Goal: Information Seeking & Learning: Learn about a topic

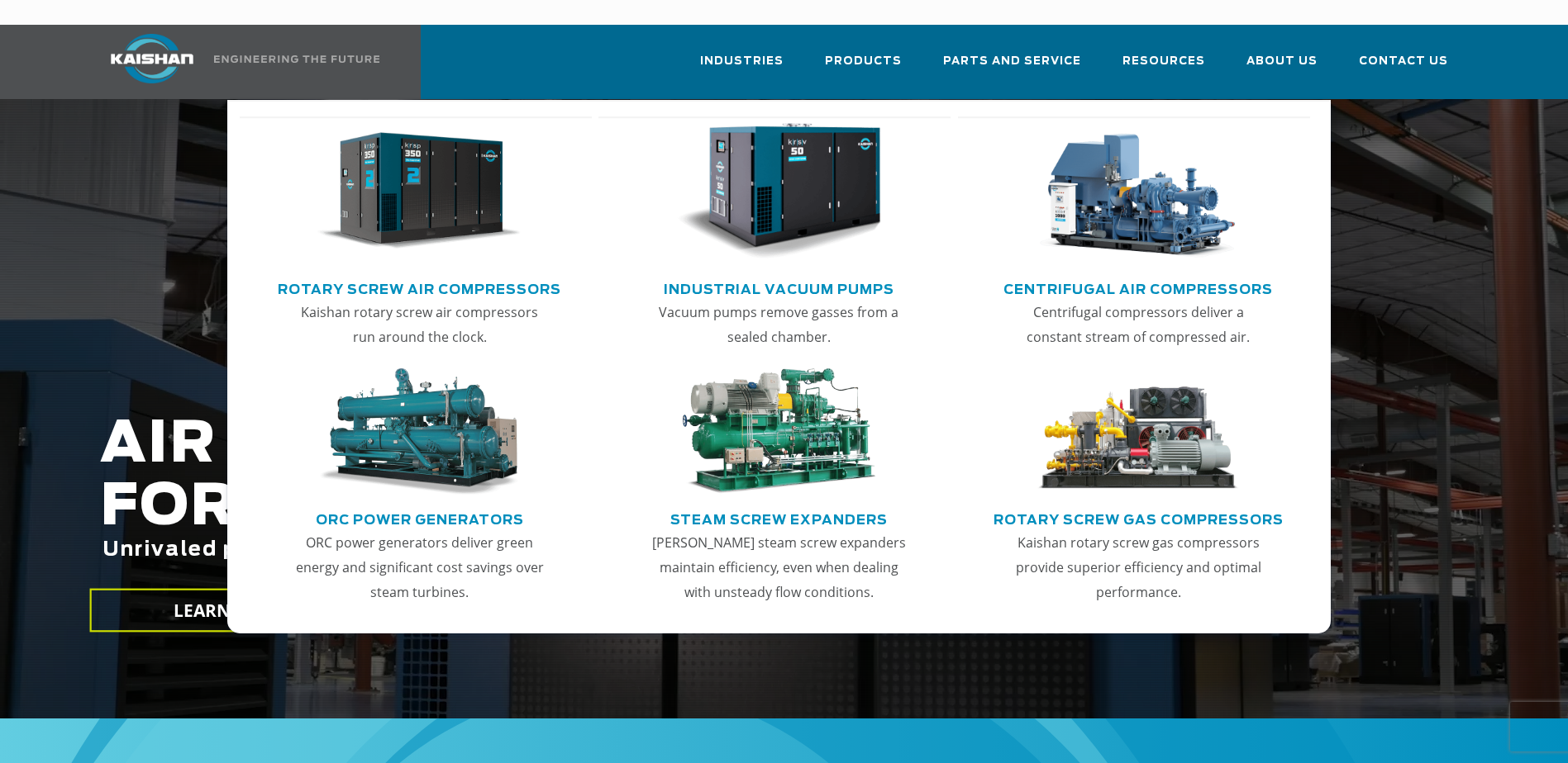
click at [451, 275] on link "Rotary Screw Air Compressors" at bounding box center [419, 287] width 284 height 24
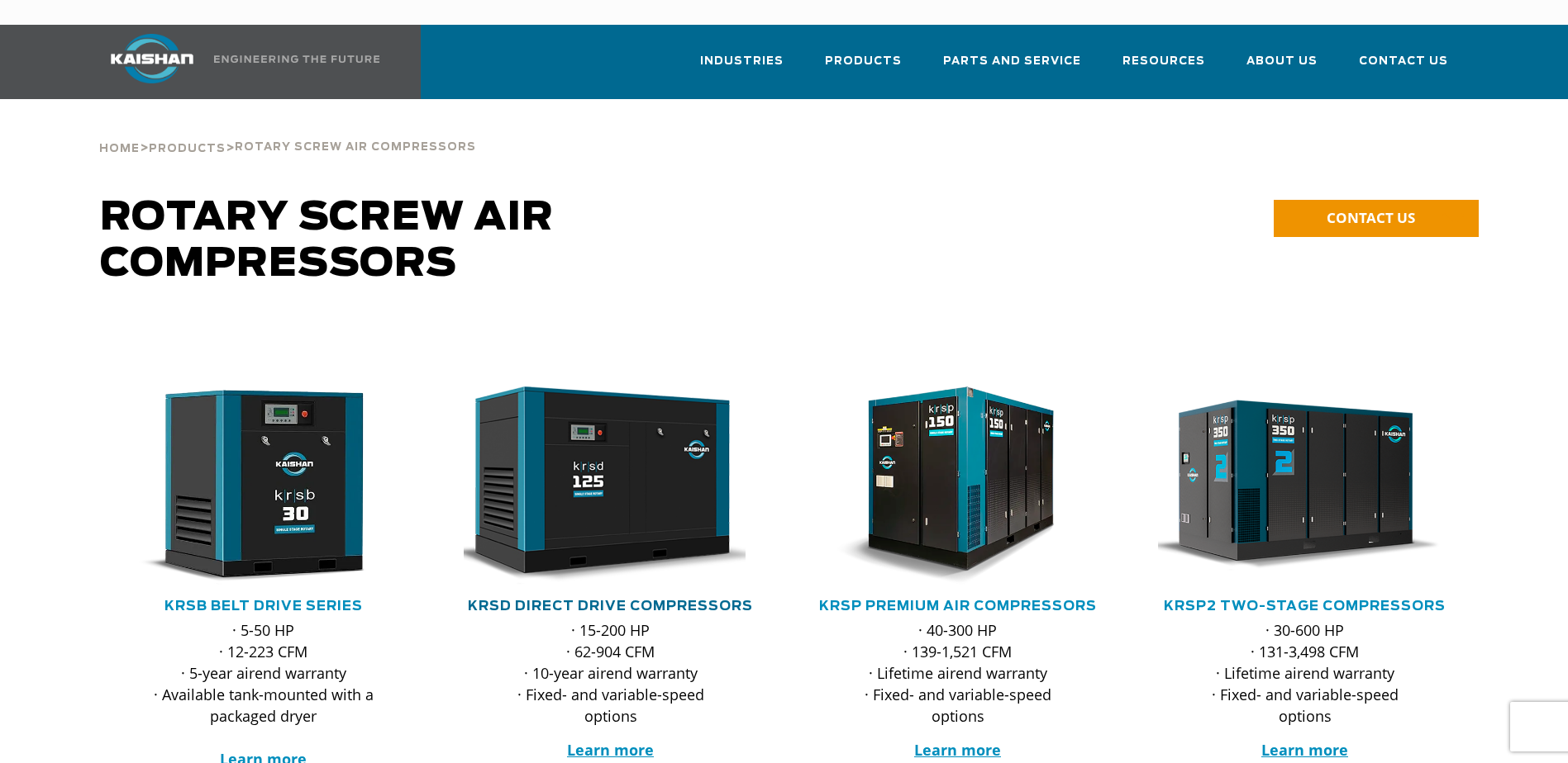
click at [675, 599] on link "KRSD Direct Drive Compressors" at bounding box center [610, 606] width 285 height 13
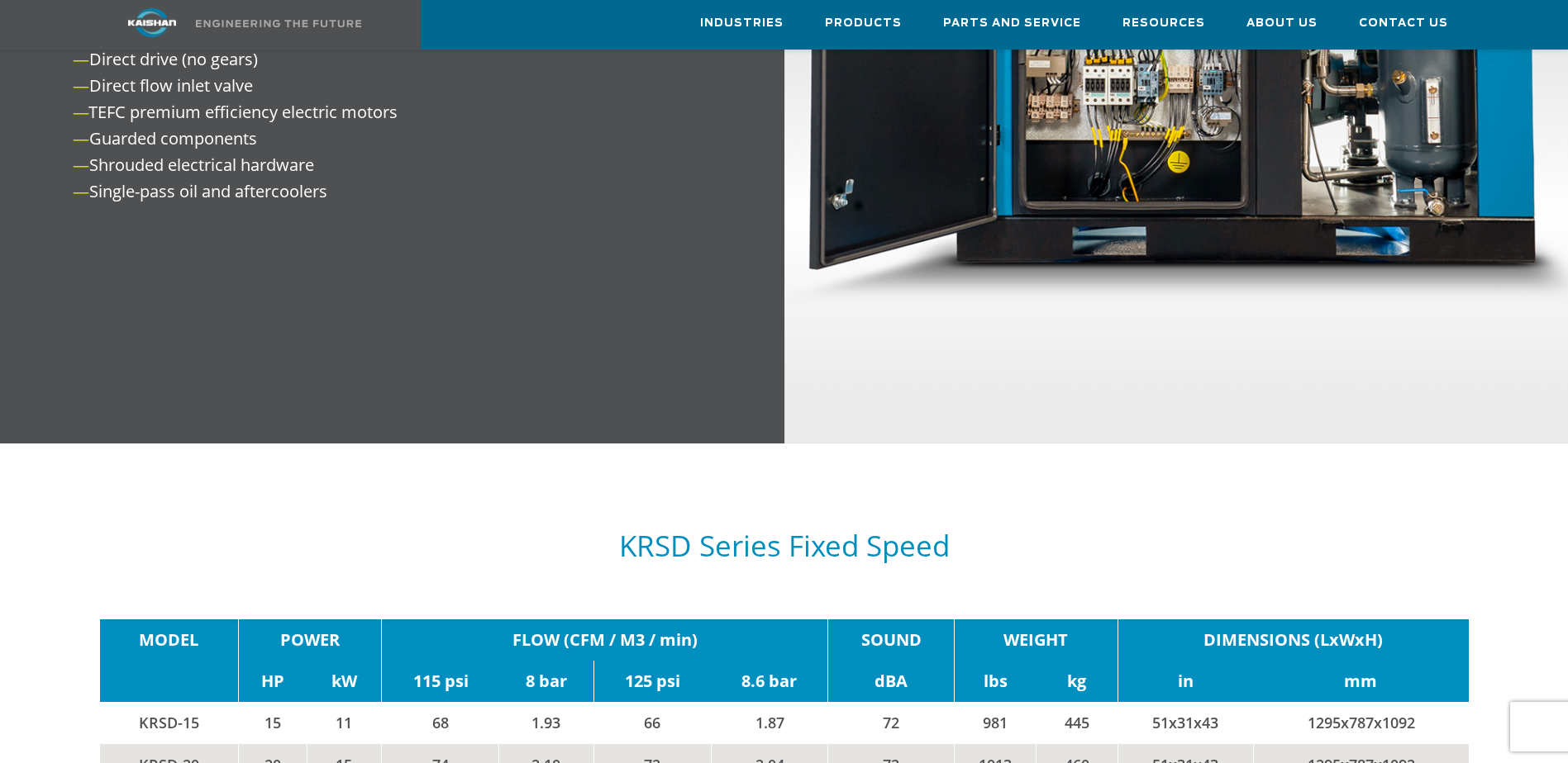
scroll to position [2643, 0]
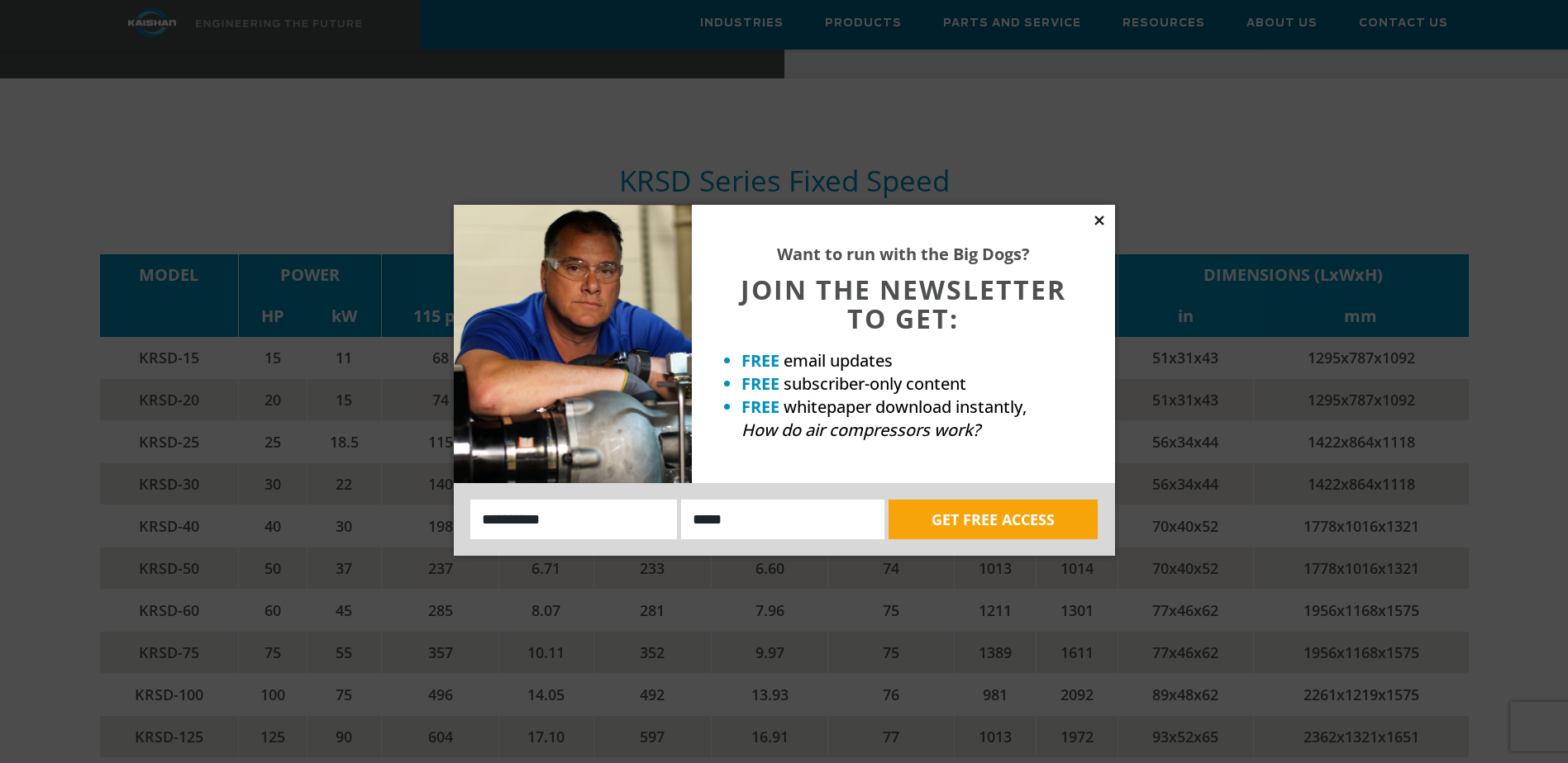
click at [1099, 216] on icon at bounding box center [1099, 220] width 15 height 15
